Goal: Task Accomplishment & Management: Complete application form

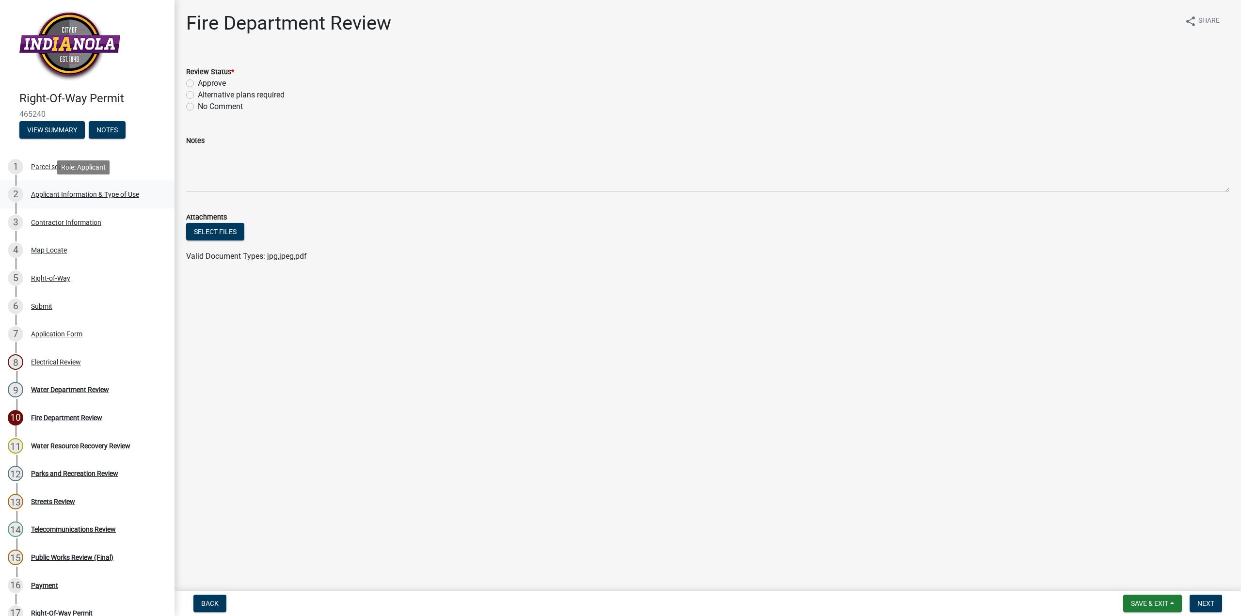
click at [59, 195] on div "Applicant Information & Type of Use" at bounding box center [85, 194] width 108 height 7
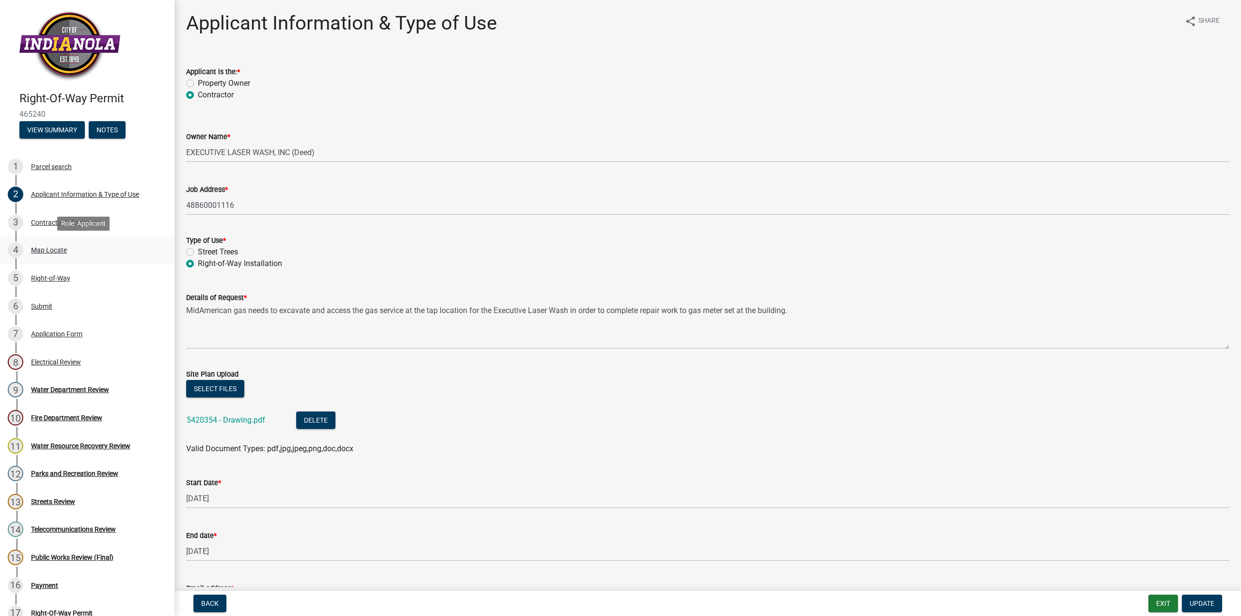
click at [51, 253] on div "Map Locate" at bounding box center [49, 250] width 36 height 7
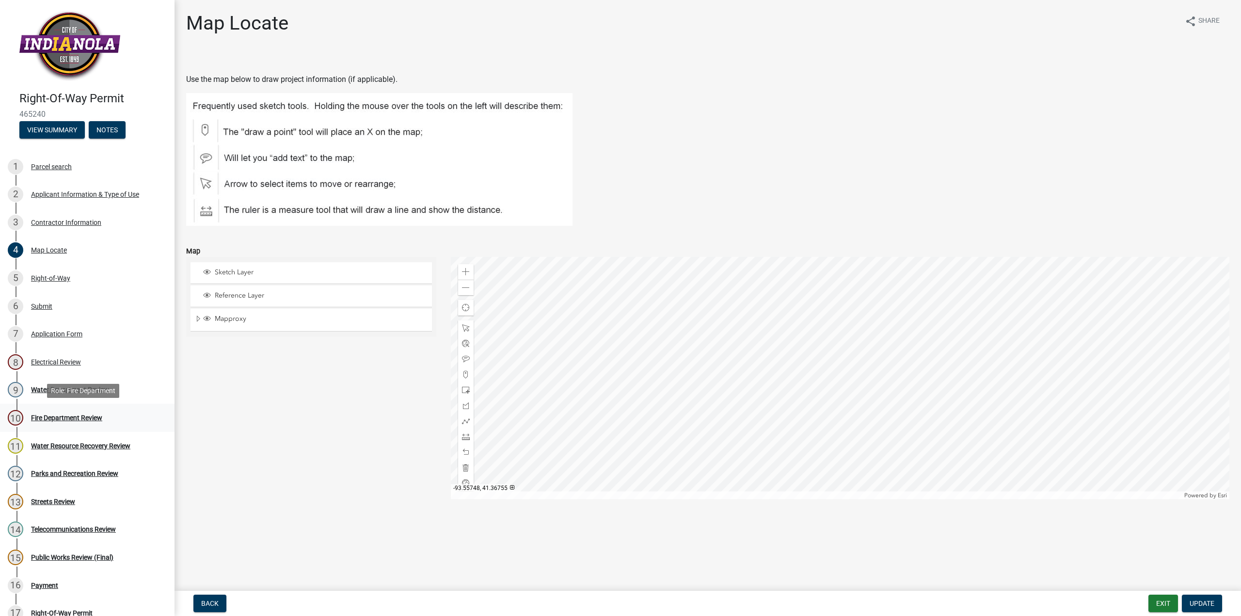
click at [52, 416] on div "Fire Department Review" at bounding box center [66, 418] width 71 height 7
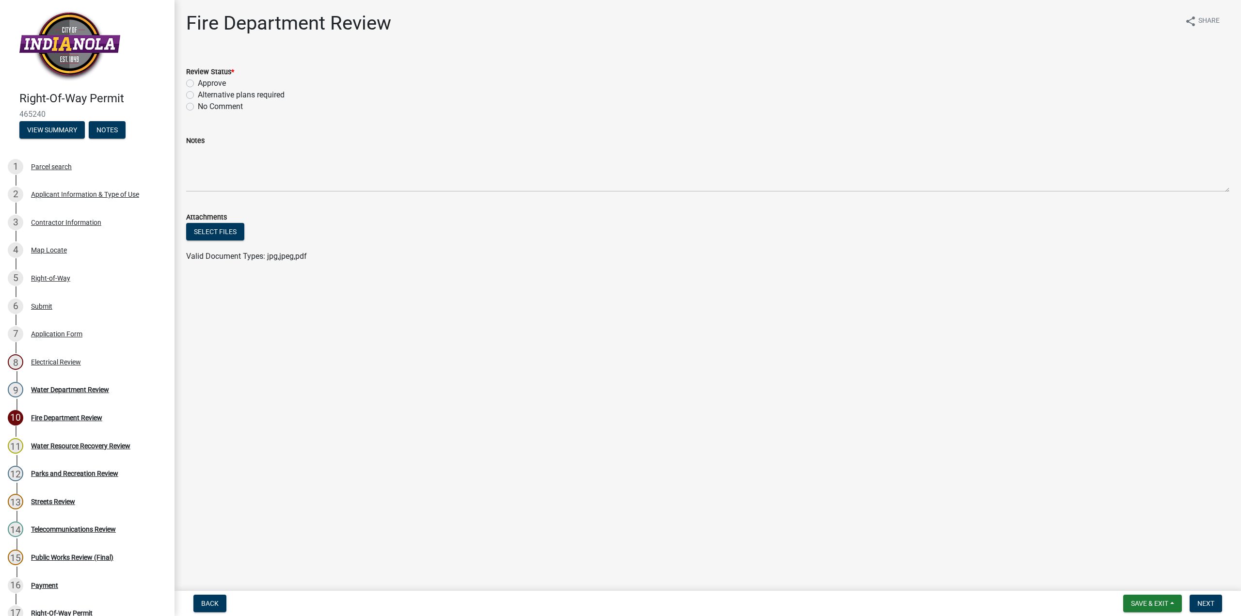
click at [198, 80] on label "Approve" at bounding box center [212, 84] width 28 height 12
click at [198, 80] on input "Approve" at bounding box center [201, 81] width 6 height 6
radio input "true"
click at [1204, 604] on span "Next" at bounding box center [1206, 604] width 17 height 8
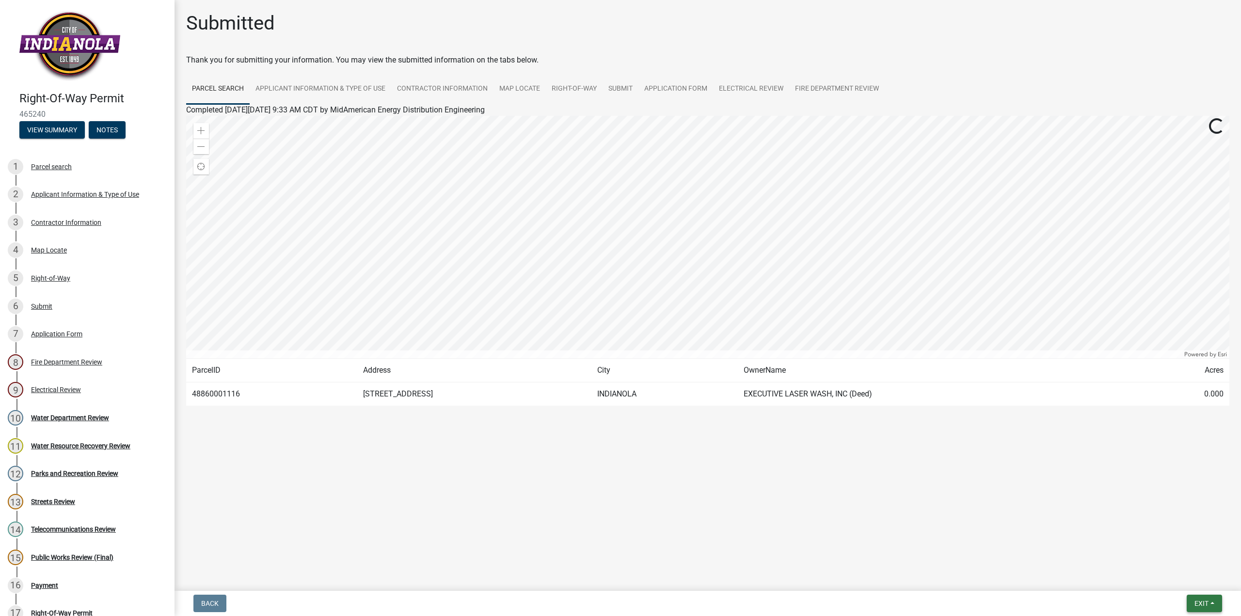
click at [1204, 605] on span "Exit" at bounding box center [1202, 604] width 14 height 8
click at [1171, 558] on button "Save" at bounding box center [1184, 555] width 78 height 23
click at [1201, 603] on span "Exit" at bounding box center [1202, 604] width 14 height 8
click at [1178, 578] on button "Save & Exit" at bounding box center [1184, 578] width 78 height 23
